Goal: Transaction & Acquisition: Purchase product/service

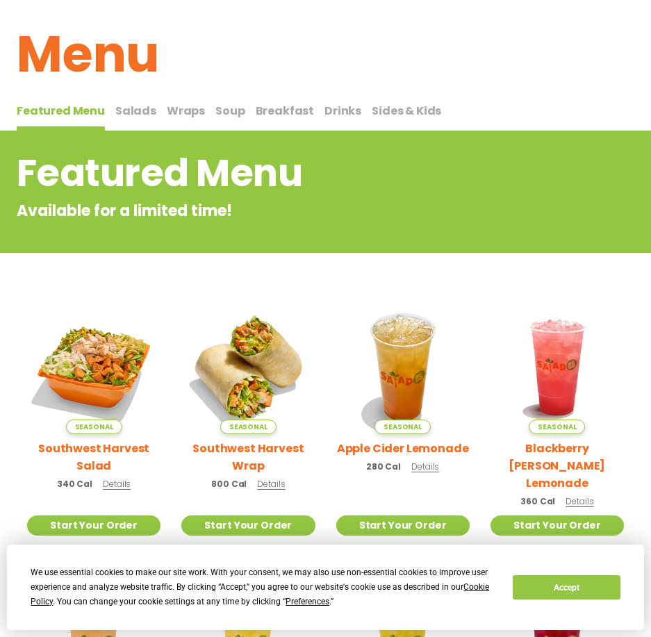
scroll to position [139, 0]
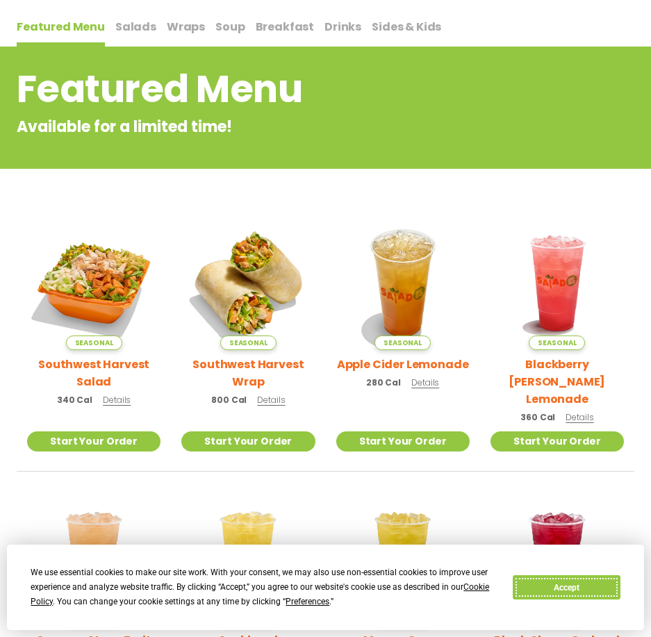
click at [575, 586] on button "Accept" at bounding box center [565, 587] width 107 height 24
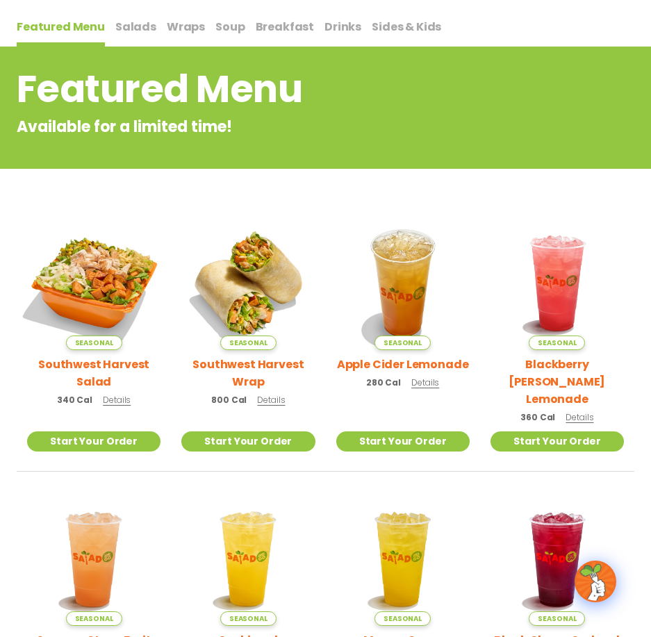
click at [116, 290] on img at bounding box center [93, 283] width 157 height 157
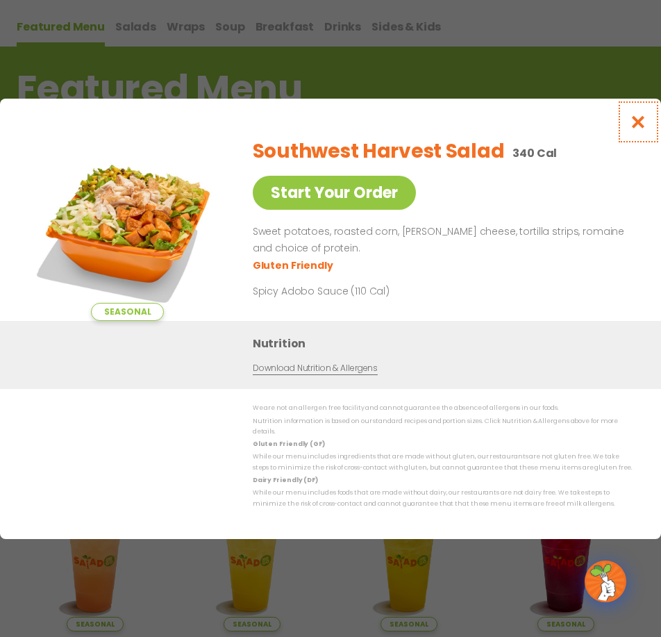
click at [634, 124] on icon "Close modal" at bounding box center [638, 122] width 17 height 15
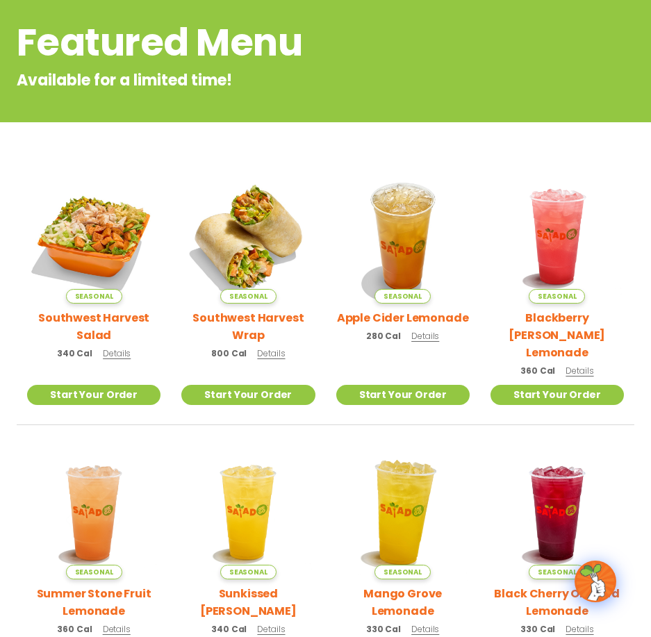
scroll to position [512, 0]
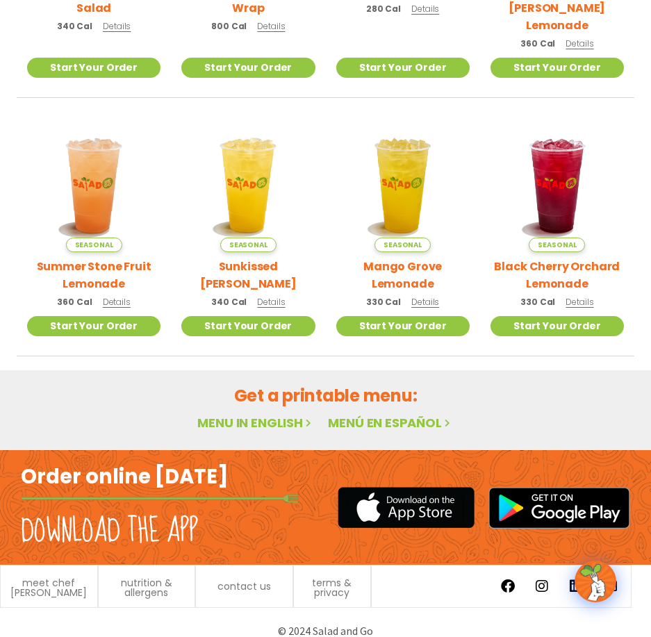
click at [265, 414] on link "Menu in English" at bounding box center [255, 422] width 117 height 17
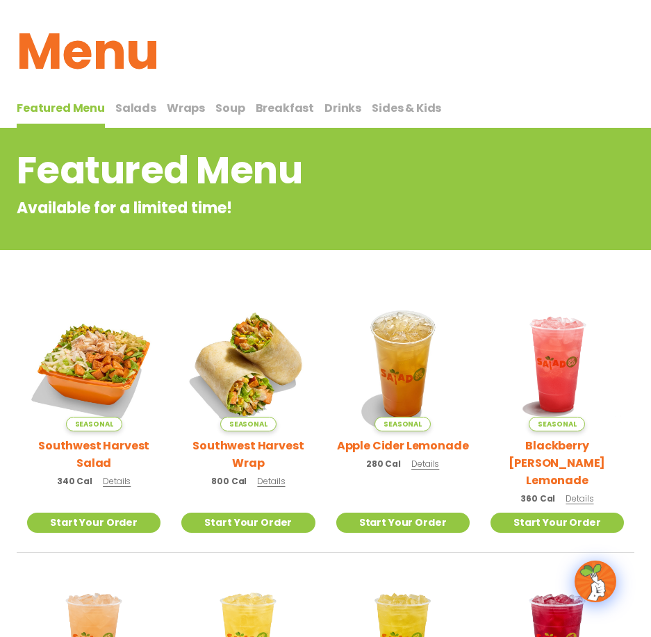
scroll to position [0, 0]
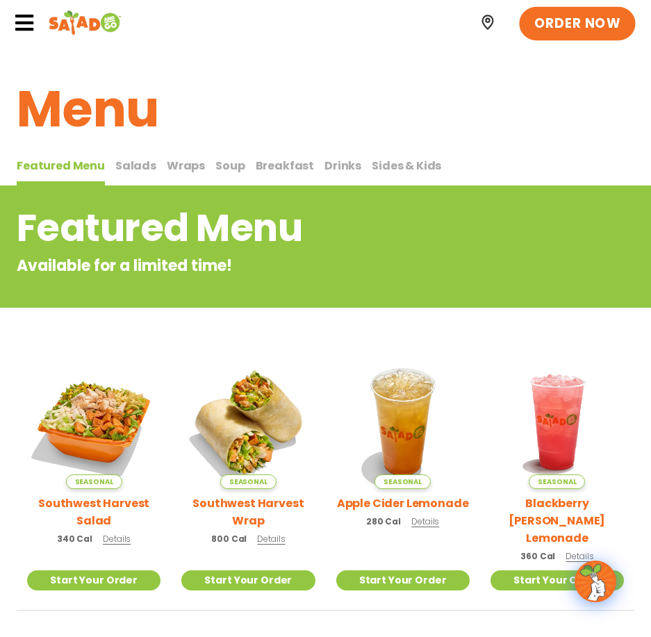
click at [560, 28] on span "ORDER NOW" at bounding box center [577, 23] width 86 height 18
